Goal: Task Accomplishment & Management: Use online tool/utility

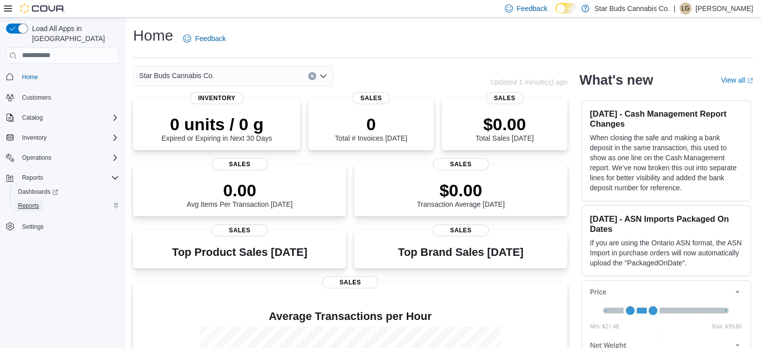
click at [30, 202] on span "Reports" at bounding box center [28, 206] width 21 height 8
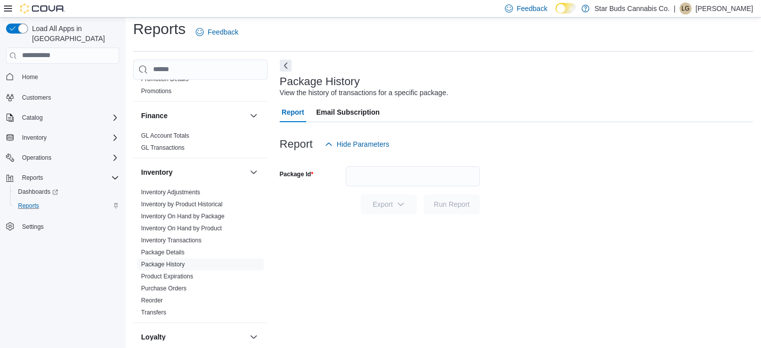
scroll to position [148, 0]
click at [186, 230] on span "Inventory On Hand by Product" at bounding box center [181, 228] width 81 height 8
click at [163, 226] on link "Inventory On Hand by Product" at bounding box center [181, 227] width 81 height 7
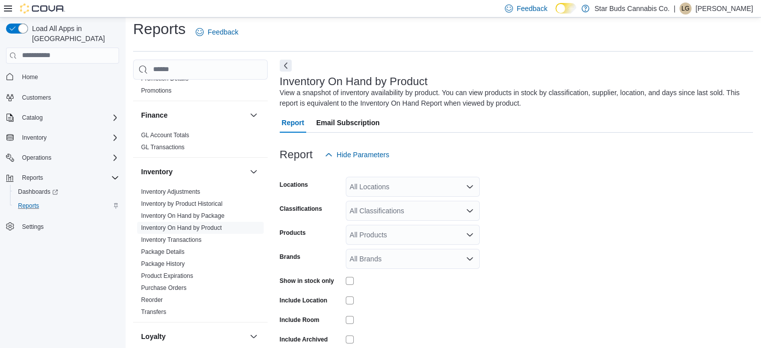
scroll to position [34, 0]
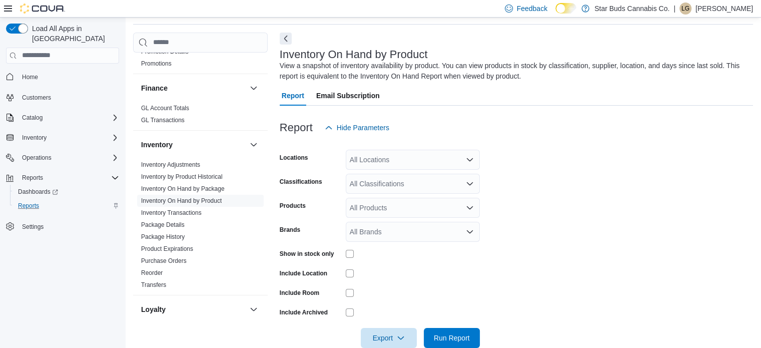
click at [470, 158] on icon "Open list of options" at bounding box center [470, 160] width 8 height 8
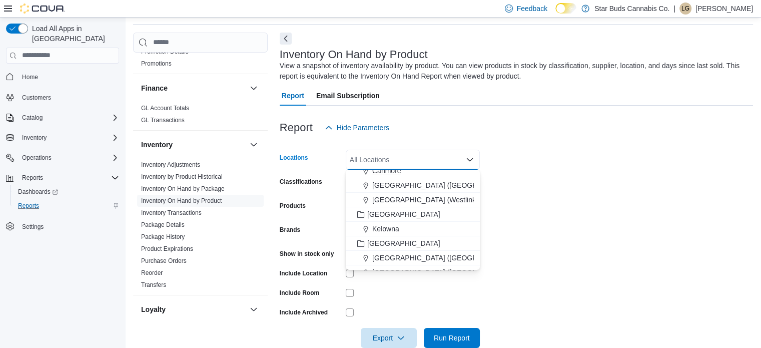
scroll to position [122, 0]
click at [396, 244] on span "Amherstview" at bounding box center [392, 243] width 40 height 10
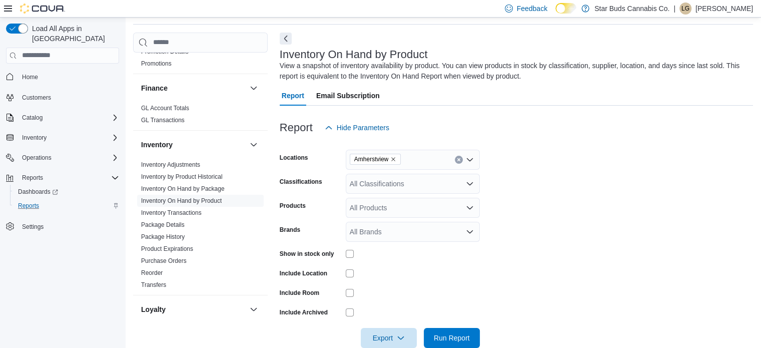
click at [502, 132] on div "Report Hide Parameters" at bounding box center [516, 128] width 473 height 20
click at [472, 178] on div "All Classifications" at bounding box center [413, 184] width 134 height 20
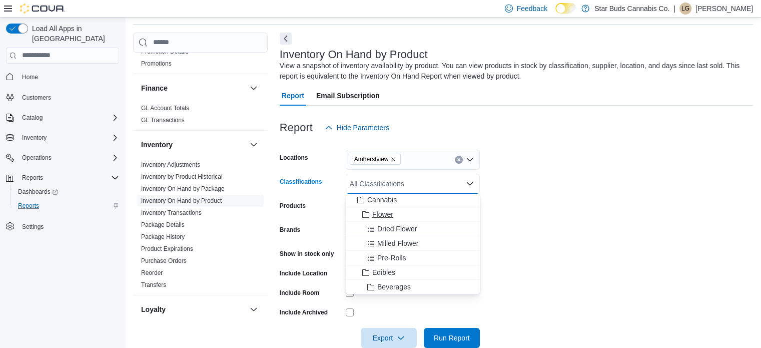
scroll to position [16, 0]
click at [376, 212] on span "Flower" at bounding box center [382, 214] width 21 height 10
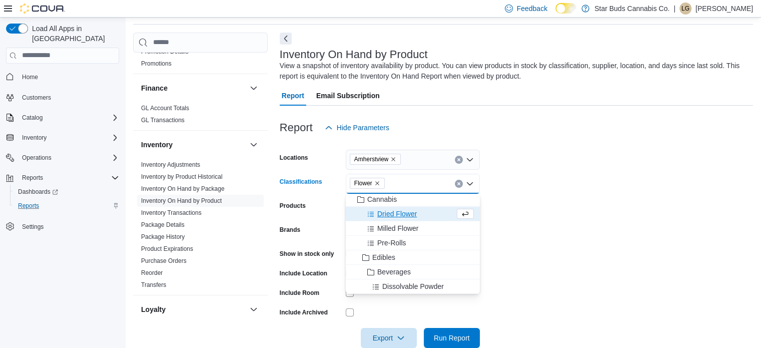
click at [376, 184] on icon "Remove Flower from selection in this group" at bounding box center [377, 183] width 4 height 4
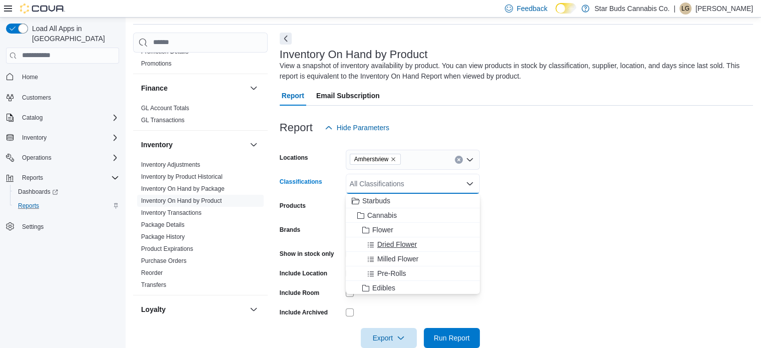
click at [397, 246] on span "Dried Flower" at bounding box center [397, 244] width 40 height 10
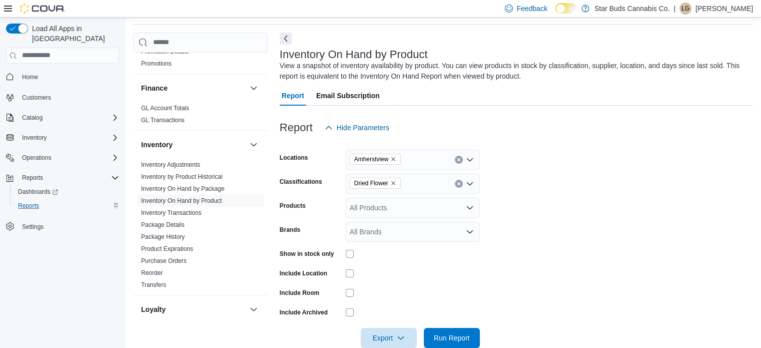
click at [502, 225] on form "Locations [GEOGRAPHIC_DATA] Classifications Dried Flower Products All Products …" at bounding box center [516, 243] width 473 height 210
click at [448, 336] on span "Run Report" at bounding box center [452, 337] width 36 height 10
click at [405, 333] on span "Export" at bounding box center [389, 337] width 44 height 20
click at [396, 296] on span "Export to Csv" at bounding box center [390, 296] width 45 height 8
